Goal: Find specific fact: Find specific fact

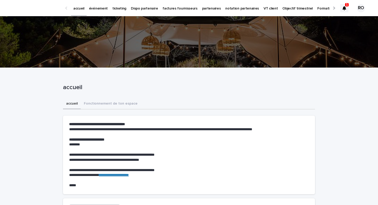
click at [97, 8] on p "événement" at bounding box center [98, 5] width 19 height 11
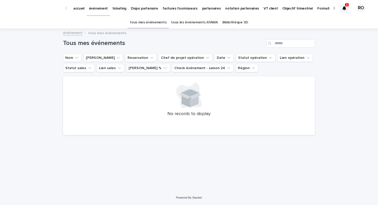
click at [184, 21] on link "tous les événements ATAWA" at bounding box center [194, 22] width 47 height 12
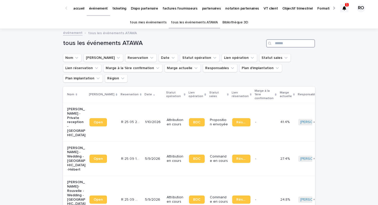
click at [284, 41] on input "Search" at bounding box center [290, 43] width 49 height 8
paste input "*******"
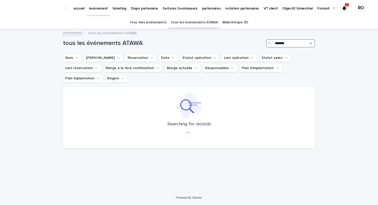
type input "*******"
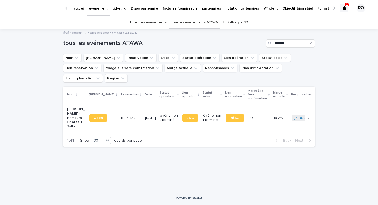
click at [160, 114] on p "événement terminé" at bounding box center [169, 118] width 18 height 9
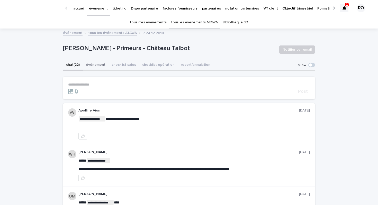
click at [96, 66] on button "événement" at bounding box center [96, 65] width 26 height 11
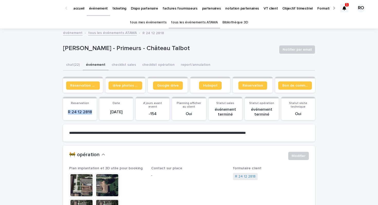
drag, startPoint x: 68, startPoint y: 112, endPoint x: 94, endPoint y: 113, distance: 26.0
click at [94, 113] on section "Reservation R 24 12 2818" at bounding box center [80, 108] width 34 height 23
copy p "R 24 12 2818"
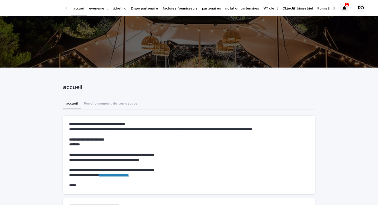
click at [94, 10] on p "événement" at bounding box center [98, 5] width 19 height 11
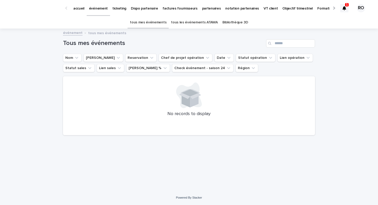
click at [198, 23] on link "tous les événements ATAWA" at bounding box center [194, 22] width 47 height 12
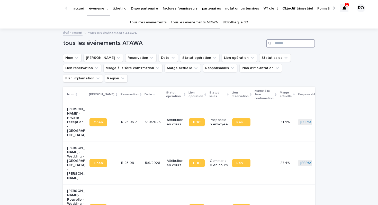
click at [284, 44] on input "Search" at bounding box center [290, 43] width 49 height 8
paste input "*******"
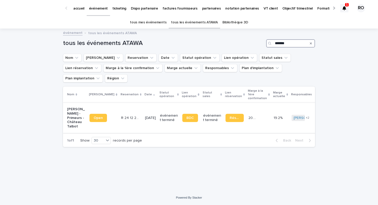
type input "*******"
click at [143, 116] on td "[DATE]" at bounding box center [150, 118] width 15 height 30
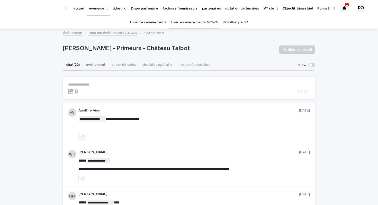
click at [99, 66] on button "événement" at bounding box center [96, 65] width 26 height 11
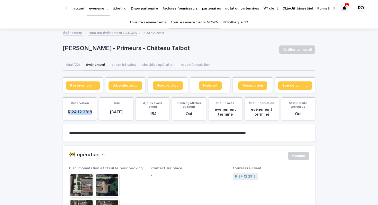
drag, startPoint x: 92, startPoint y: 111, endPoint x: 66, endPoint y: 113, distance: 26.6
click at [65, 113] on section "Reservation R 24 12 2818" at bounding box center [80, 108] width 34 height 23
copy p "R 24 12 2818"
click at [82, 7] on p "accueil" at bounding box center [78, 5] width 11 height 11
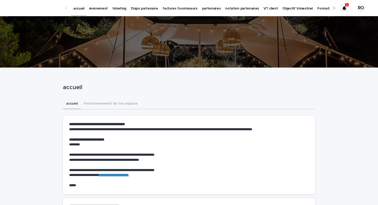
click at [104, 8] on p "événement" at bounding box center [98, 5] width 19 height 11
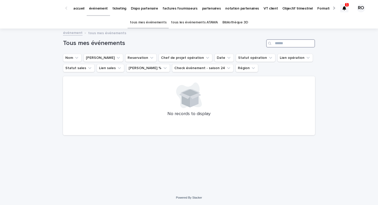
click at [286, 41] on input "Search" at bounding box center [290, 43] width 49 height 8
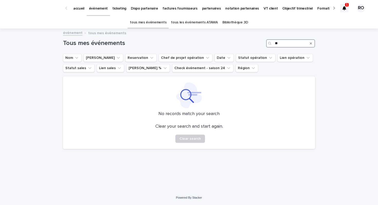
type input "*"
type input "******"
click at [192, 6] on div "factures fournisseurs" at bounding box center [180, 5] width 40 height 11
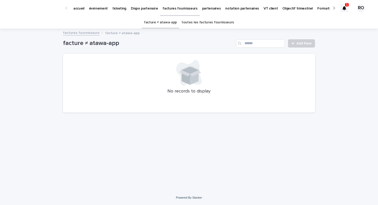
click at [92, 5] on p "événement" at bounding box center [98, 5] width 19 height 11
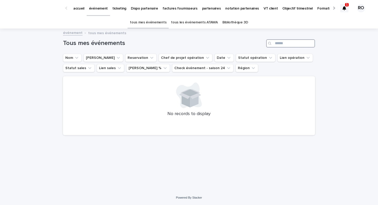
click at [282, 47] on input "Search" at bounding box center [290, 43] width 49 height 8
click at [194, 22] on link "tous les événements ATAWA" at bounding box center [194, 22] width 47 height 12
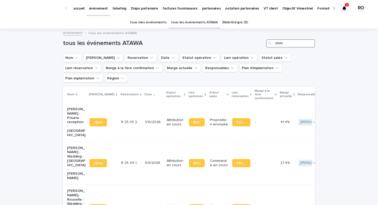
click at [276, 43] on input "Search" at bounding box center [290, 43] width 49 height 8
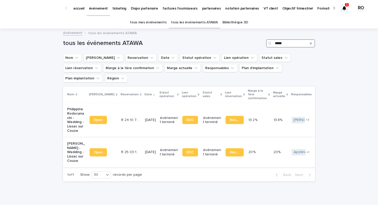
type input "*****"
click at [119, 110] on td "R 24 10 771 R 24 10 771" at bounding box center [131, 120] width 24 height 34
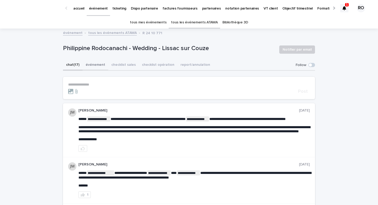
click at [89, 68] on button "événement" at bounding box center [96, 65] width 26 height 11
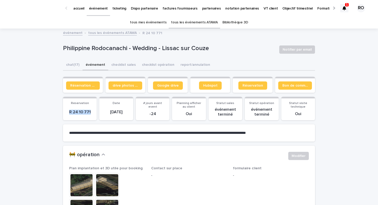
drag, startPoint x: 91, startPoint y: 111, endPoint x: 70, endPoint y: 112, distance: 21.1
click at [70, 111] on p "R 24 10 771" at bounding box center [80, 112] width 28 height 5
copy p "R 24 10 771"
